Goal: Information Seeking & Learning: Understand process/instructions

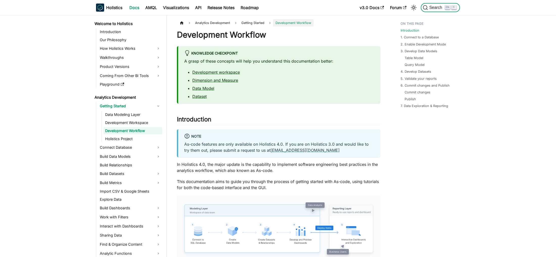
click at [432, 7] on span "Search" at bounding box center [436, 7] width 17 height 5
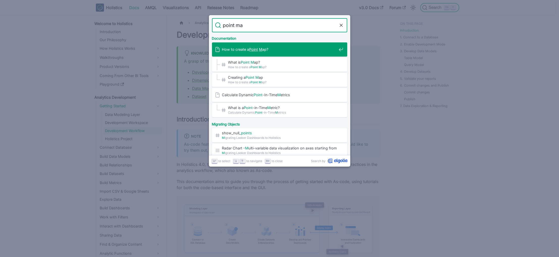
type input "point map"
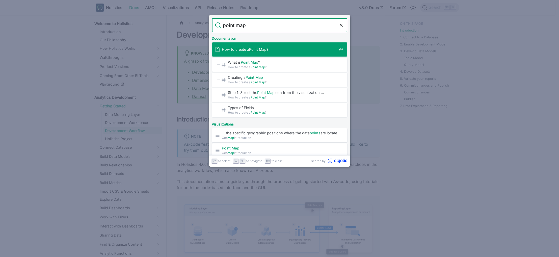
click at [255, 50] on mark "Point" at bounding box center [254, 49] width 9 height 4
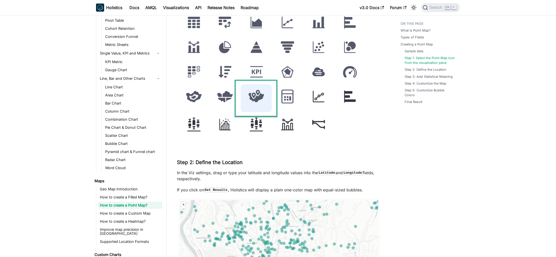
scroll to position [581, 0]
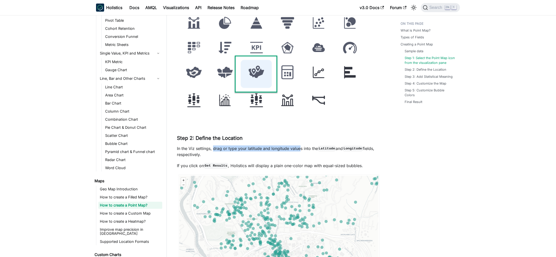
drag, startPoint x: 213, startPoint y: 148, endPoint x: 300, endPoint y: 146, distance: 86.9
click at [300, 146] on p "In the Viz settings, drag or type your latitude and longitude values into the L…" at bounding box center [278, 151] width 203 height 12
click at [286, 147] on p "In the Viz settings, drag or type your latitude and longitude values into the L…" at bounding box center [278, 151] width 203 height 12
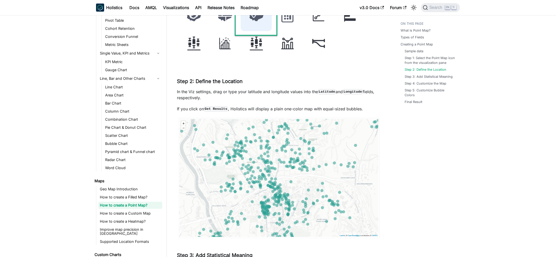
scroll to position [657, 0]
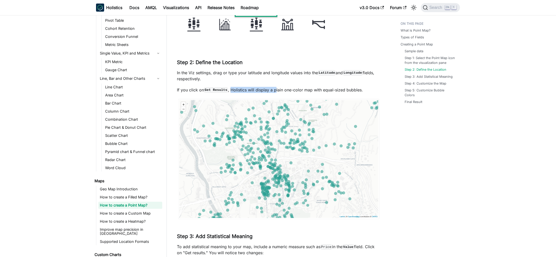
drag, startPoint x: 231, startPoint y: 89, endPoint x: 286, endPoint y: 90, distance: 55.6
click at [275, 89] on p "If you click on Get Results , Holistics will display a plain one-color map with…" at bounding box center [278, 90] width 203 height 6
click at [286, 90] on p "If you click on Get Results , Holistics will display a plain one-color map with…" at bounding box center [278, 90] width 203 height 6
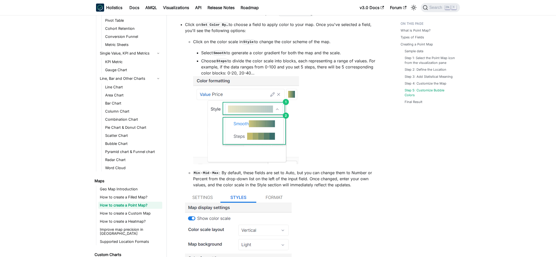
scroll to position [1288, 0]
